Goal: Transaction & Acquisition: Subscribe to service/newsletter

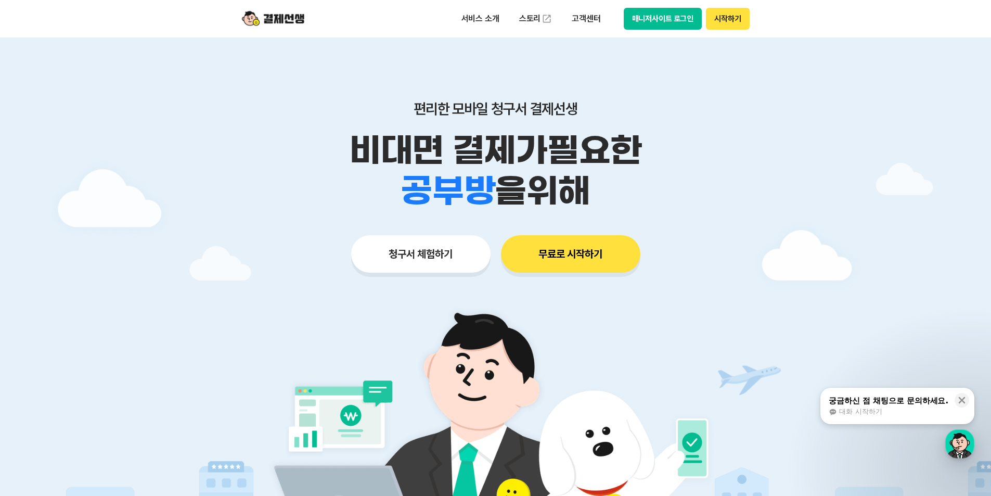
drag, startPoint x: 458, startPoint y: 182, endPoint x: 607, endPoint y: 182, distance: 148.3
click at [607, 182] on div "학원 공부방 호텔 쇼핑몰 병원 배달 보험사 항공사 골프장 을 위해" at bounding box center [495, 191] width 533 height 41
click at [607, 183] on div "학원 공부방 호텔 쇼핑몰 병원 배달 보험사 항공사 골프장 을 위해" at bounding box center [495, 191] width 533 height 41
click at [486, 18] on p "서비스 소개" at bounding box center [480, 18] width 53 height 19
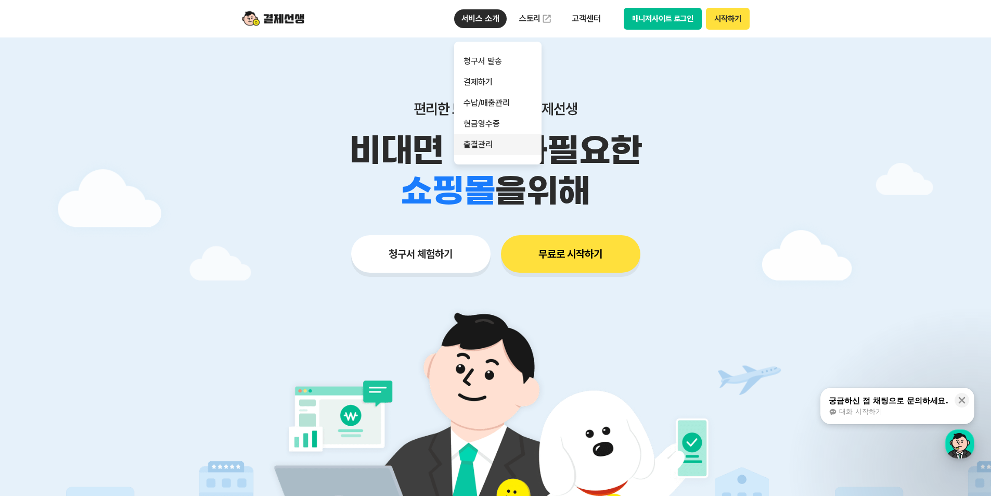
click at [497, 145] on link "출결관리" at bounding box center [497, 144] width 87 height 21
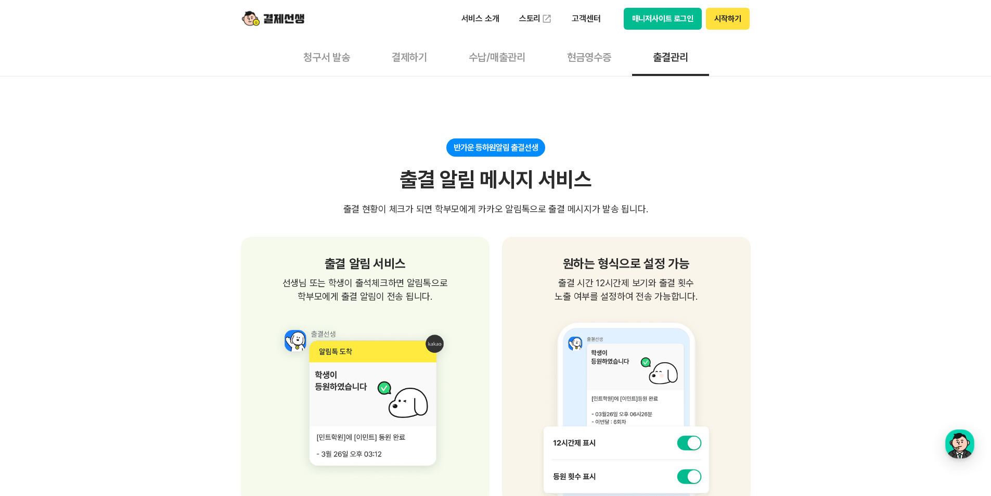
scroll to position [676, 0]
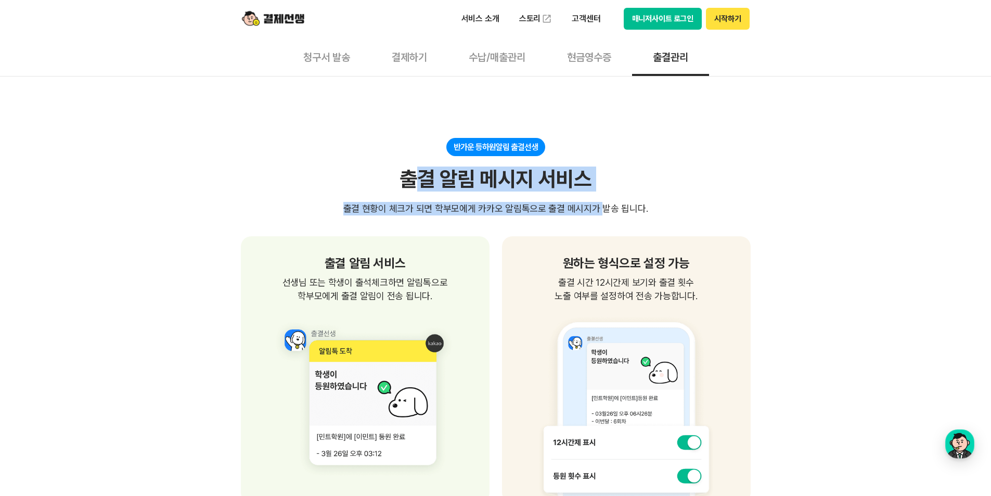
drag, startPoint x: 419, startPoint y: 185, endPoint x: 596, endPoint y: 199, distance: 177.5
click at [596, 199] on div "반가운 등하원알림 출결선생 출결 알림 메시지 서비스 출결 현황이 체크가 되면 학부모에게 카카오 알림톡으로 출결 메시지가 발송 됩니다." at bounding box center [496, 177] width 510 height 78
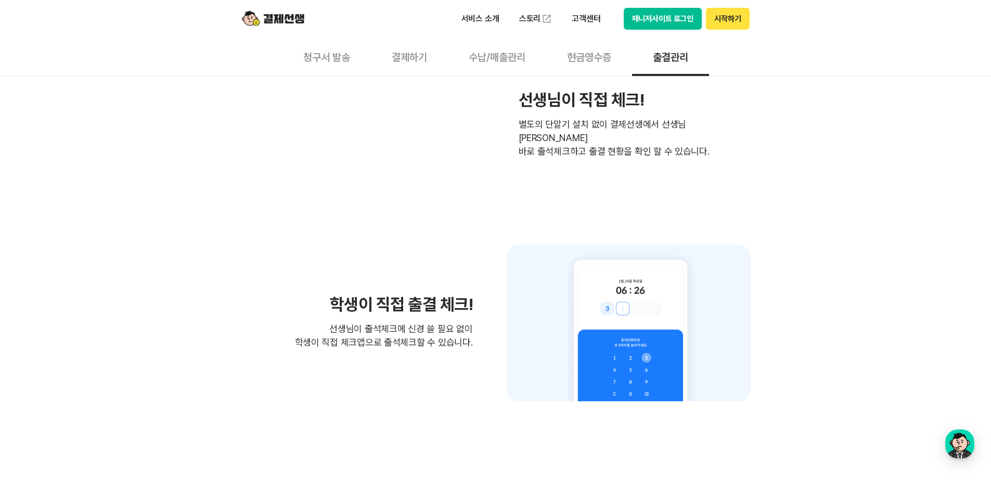
scroll to position [1405, 0]
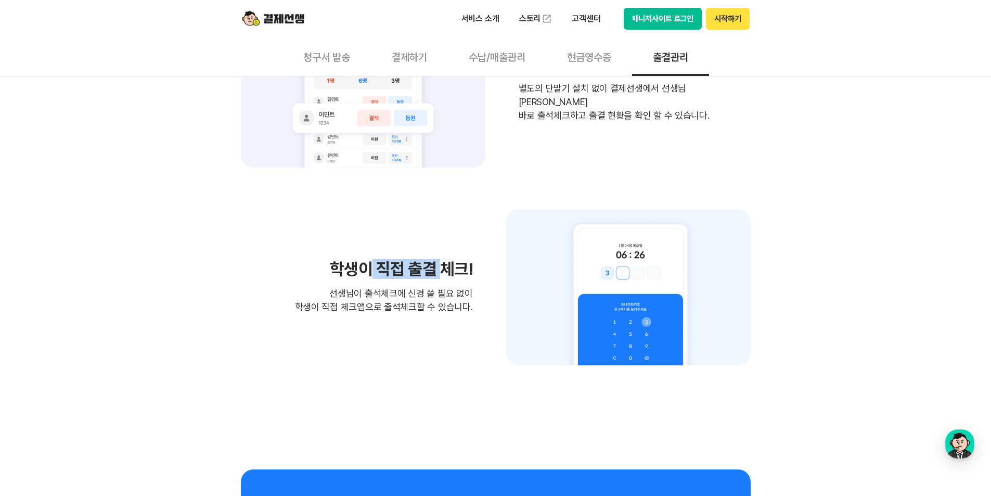
drag, startPoint x: 370, startPoint y: 270, endPoint x: 446, endPoint y: 273, distance: 76.0
click at [446, 273] on h3 "학생이 직접 출결 체크!" at bounding box center [384, 269] width 178 height 17
click at [454, 311] on p "선생님이 출석체크에 신경 쓸 필요 없이 학생이 직접 체크앱으로 출석체크할 수 있습니다." at bounding box center [384, 300] width 178 height 27
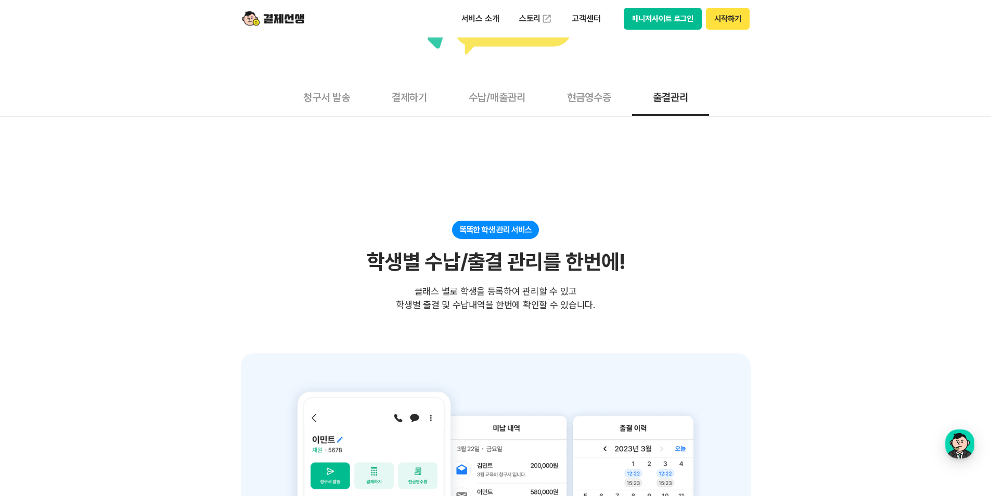
scroll to position [0, 0]
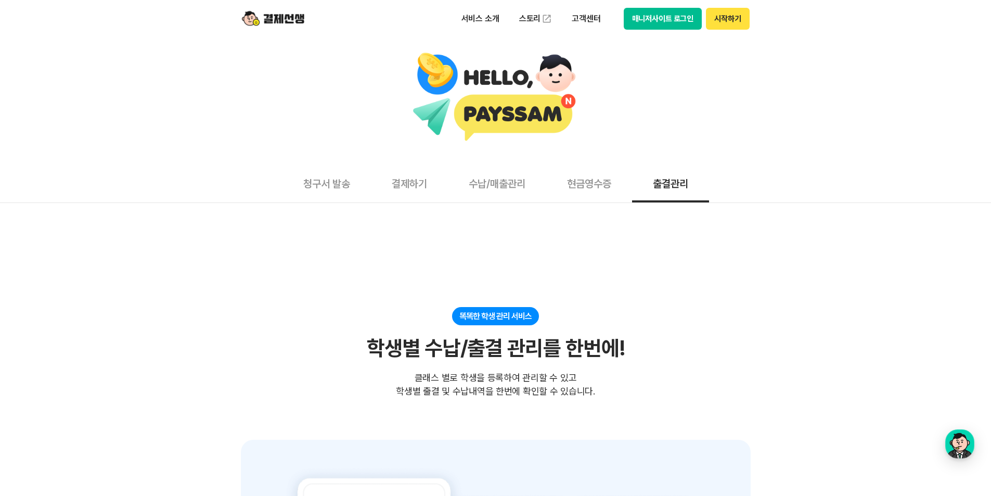
click at [659, 23] on button "매니저사이트 로그인" at bounding box center [663, 19] width 79 height 22
click at [488, 18] on p "서비스 소개" at bounding box center [480, 18] width 53 height 19
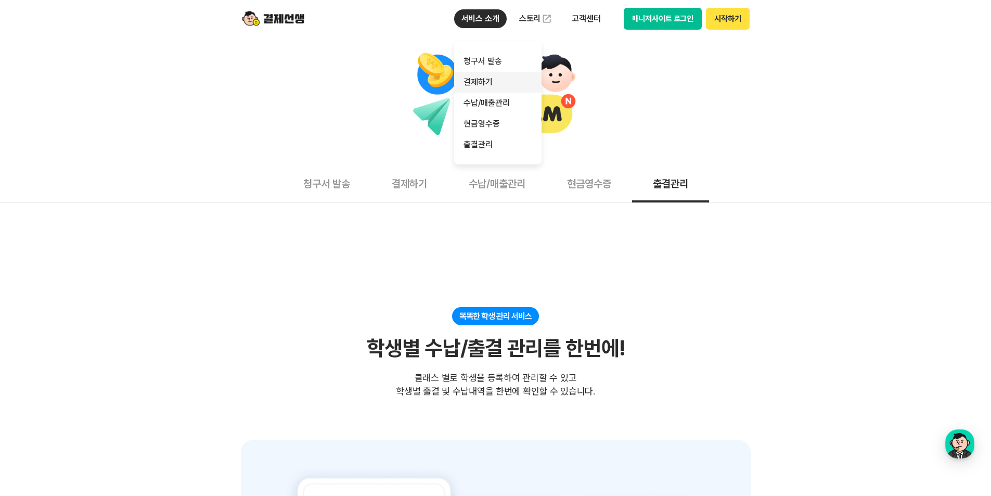
click at [499, 73] on link "결제하기" at bounding box center [497, 82] width 87 height 21
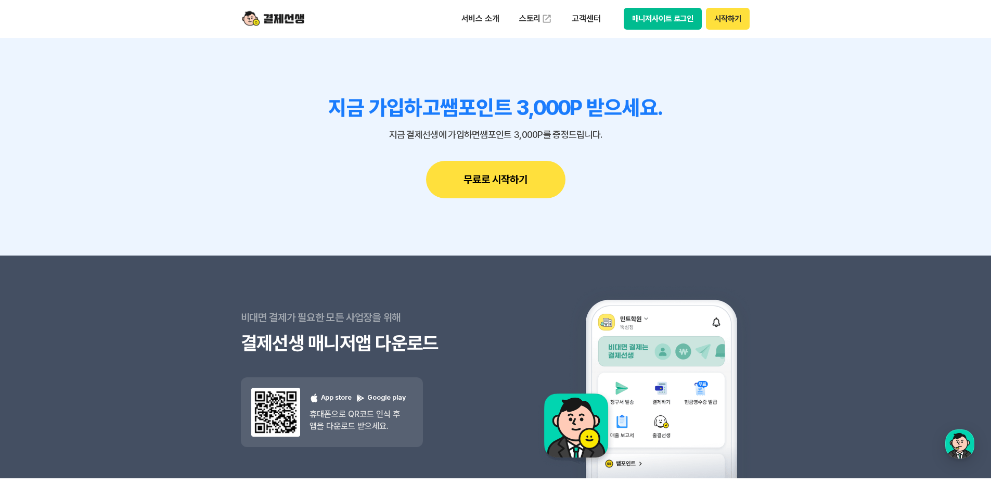
scroll to position [3054, 0]
